Goal: Find specific page/section: Find specific page/section

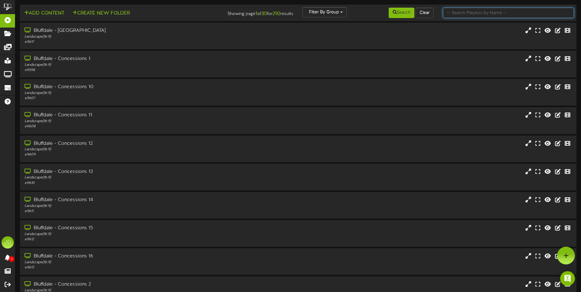
click at [471, 15] on input "text" at bounding box center [508, 13] width 131 height 10
type input "surprise"
click at [400, 15] on button "Search" at bounding box center [401, 13] width 26 height 10
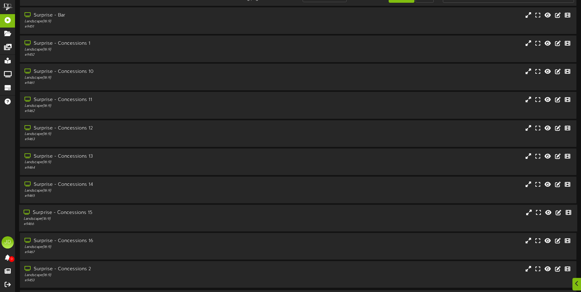
scroll to position [31, 0]
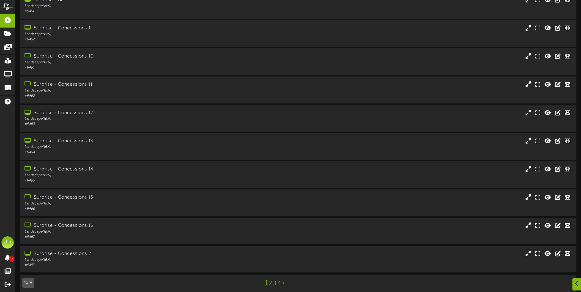
click at [274, 283] on link "3" at bounding box center [274, 283] width 3 height 7
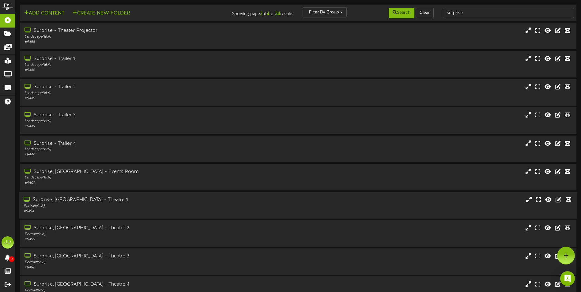
click at [214, 199] on div "Surprise, [GEOGRAPHIC_DATA] - Theatre 1" at bounding box center [135, 200] width 223 height 7
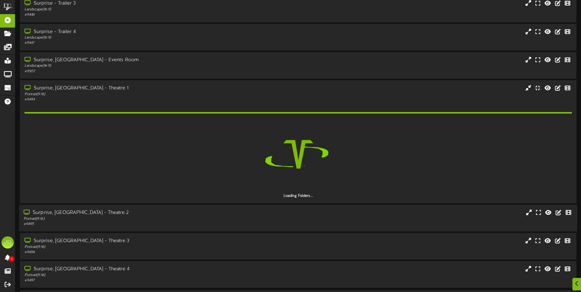
scroll to position [122, 0]
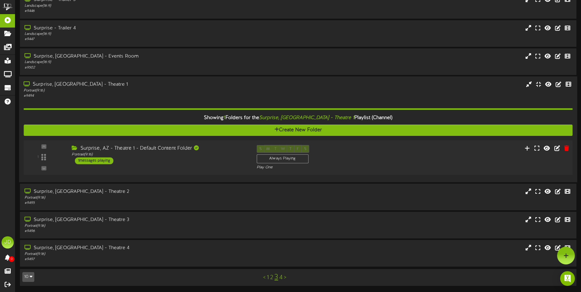
click at [212, 168] on div "1 ( 9:16" at bounding box center [298, 157] width 554 height 25
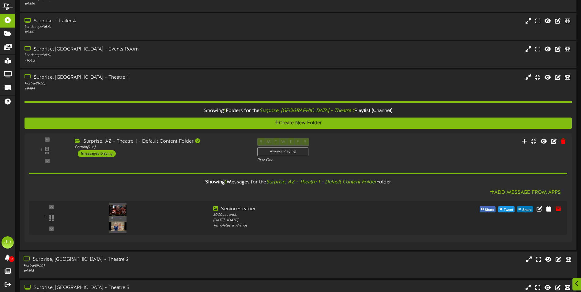
click at [210, 265] on div "Portrait ( 9:16 )" at bounding box center [135, 265] width 223 height 5
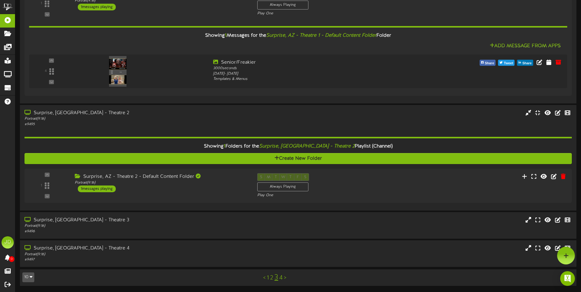
scroll to position [269, 0]
click at [208, 187] on div "Surprise, AZ - Theatre 2 - Default Content Folder Portrait ( 9:16 ) 1 messages …" at bounding box center [159, 182] width 185 height 19
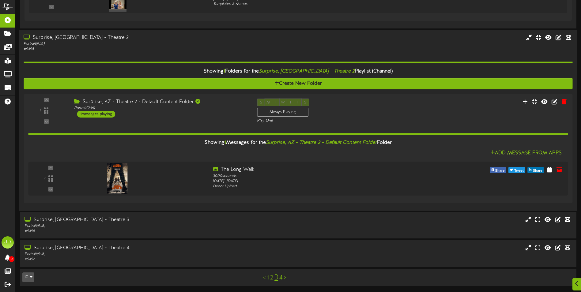
scroll to position [344, 0]
click at [254, 225] on div "Surprise, [GEOGRAPHIC_DATA] - Theatre 3 Portrait ( 9:16 ) # 9496" at bounding box center [298, 224] width 558 height 17
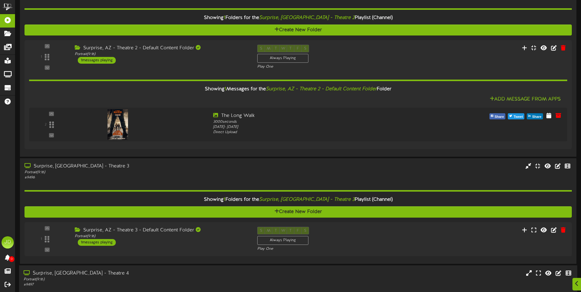
scroll to position [423, 0]
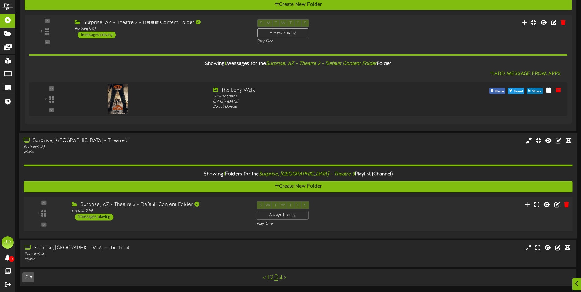
click at [341, 219] on div "S M T W T F S Always Playing Play One" at bounding box center [321, 213] width 139 height 25
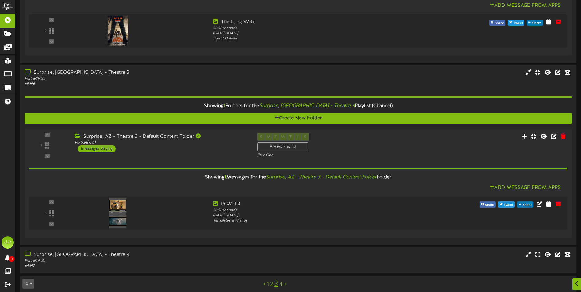
scroll to position [498, 0]
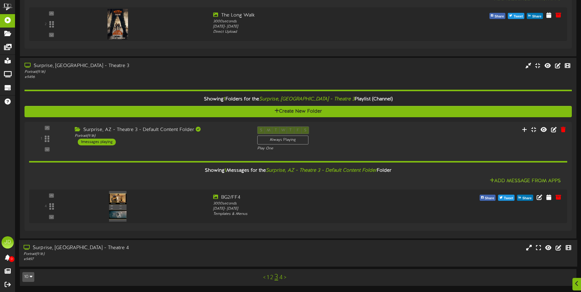
click at [322, 249] on div "Surprise, [GEOGRAPHIC_DATA] - Theatre 4 Portrait ( 9:16 ) # 9497" at bounding box center [298, 253] width 558 height 17
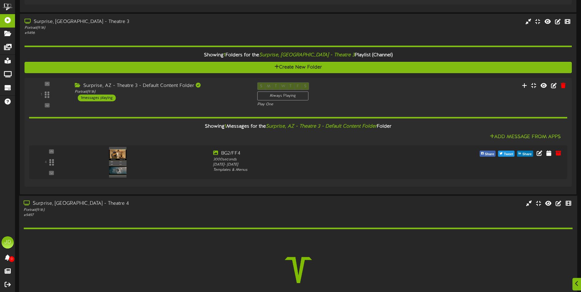
scroll to position [590, 0]
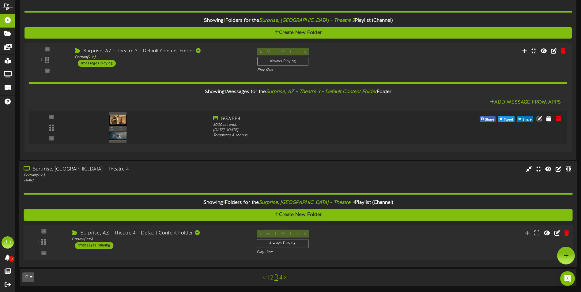
click at [250, 246] on div "Surprise, AZ - Theatre 4 - Default Content Folder Portrait ( 9:16 ) 1 messages …" at bounding box center [159, 239] width 185 height 19
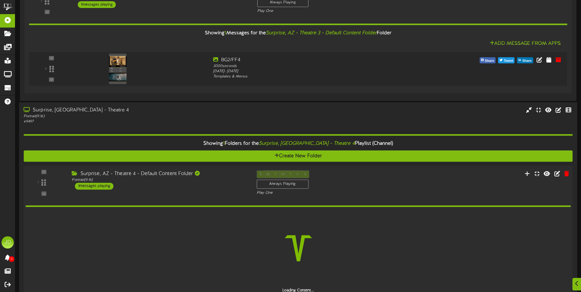
scroll to position [652, 0]
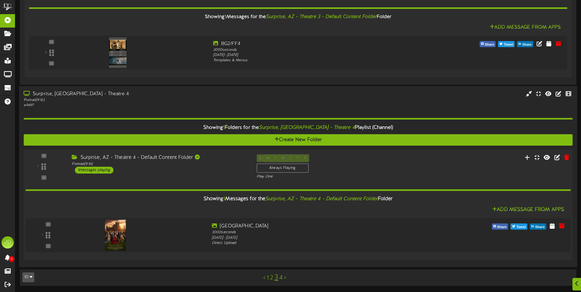
click at [280, 279] on link "4" at bounding box center [280, 278] width 3 height 7
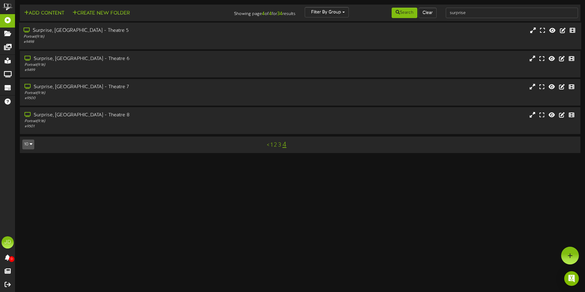
click at [159, 42] on div "# 9498" at bounding box center [136, 41] width 225 height 5
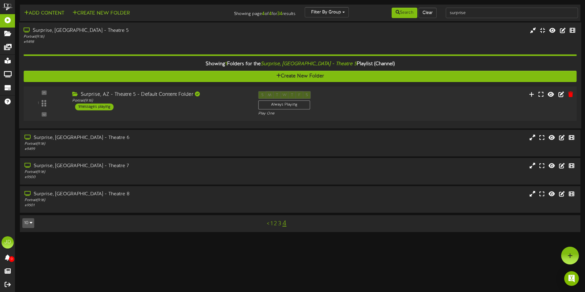
click at [224, 114] on div "1 ( 9:16" at bounding box center [300, 103] width 559 height 25
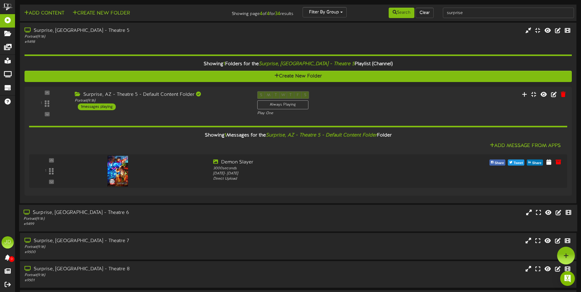
click at [199, 209] on div "Surprise, [GEOGRAPHIC_DATA] - Theatre 6" at bounding box center [135, 212] width 223 height 7
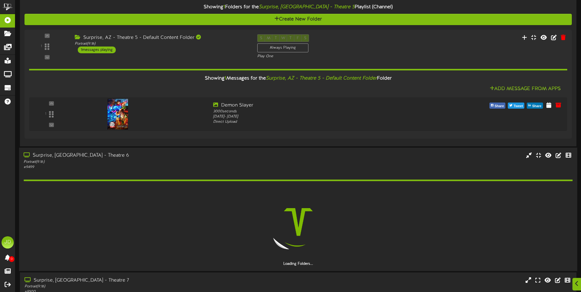
scroll to position [92, 0]
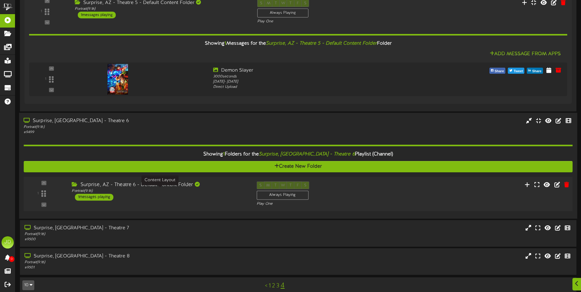
click at [232, 191] on div "Portrait ( 9:16 )" at bounding box center [159, 190] width 175 height 5
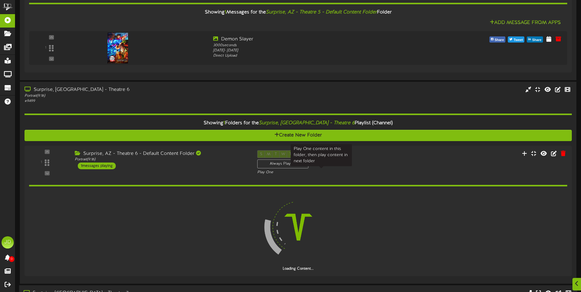
scroll to position [175, 0]
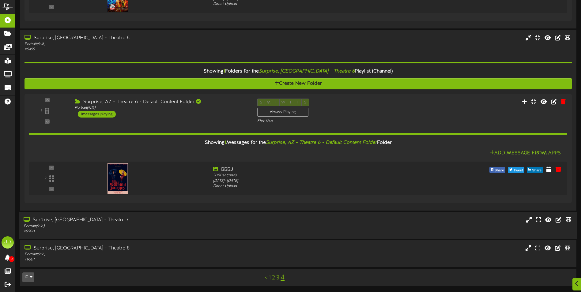
click at [299, 228] on div "Surprise, [GEOGRAPHIC_DATA] - Theatre 7 Portrait ( 9:16 ) # 9500" at bounding box center [298, 224] width 558 height 17
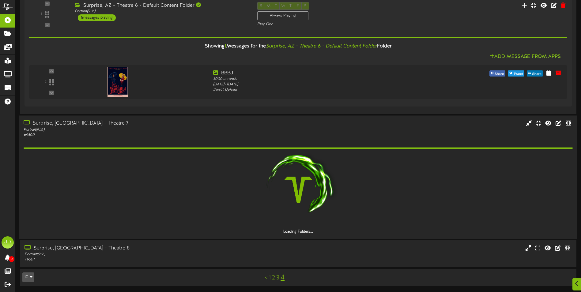
scroll to position [254, 0]
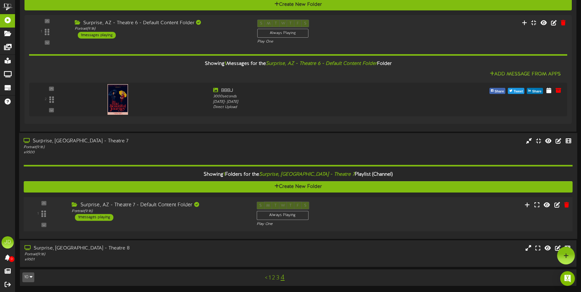
click at [223, 226] on div "1 ( 9:16" at bounding box center [298, 213] width 554 height 25
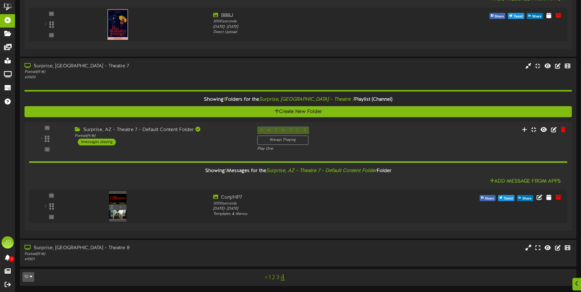
scroll to position [329, 0]
click at [184, 253] on div "Portrait ( 9:16 )" at bounding box center [135, 254] width 223 height 5
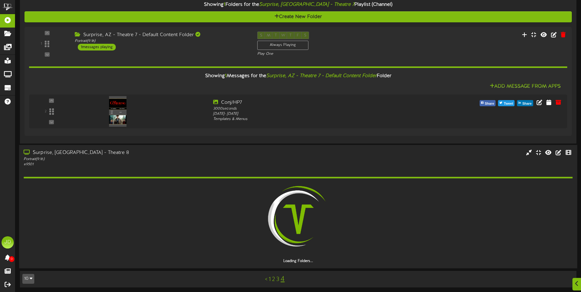
scroll to position [425, 0]
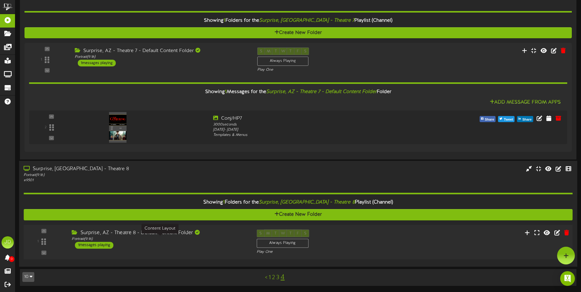
click at [228, 237] on div "Portrait ( 9:16 )" at bounding box center [159, 239] width 175 height 5
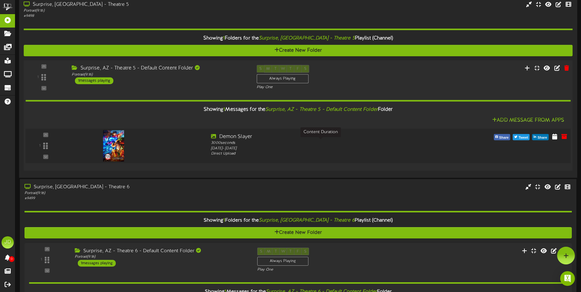
scroll to position [0, 0]
